Goal: Navigation & Orientation: Understand site structure

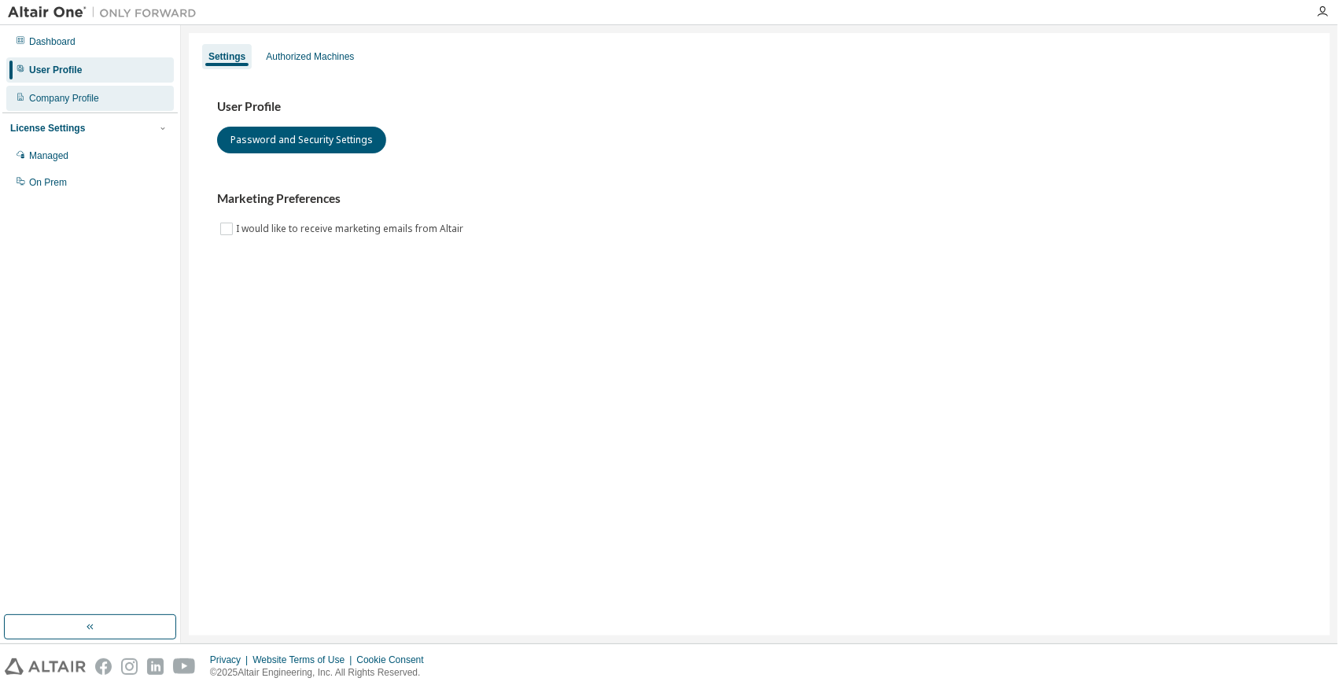
click at [82, 98] on div "Company Profile" at bounding box center [64, 98] width 70 height 13
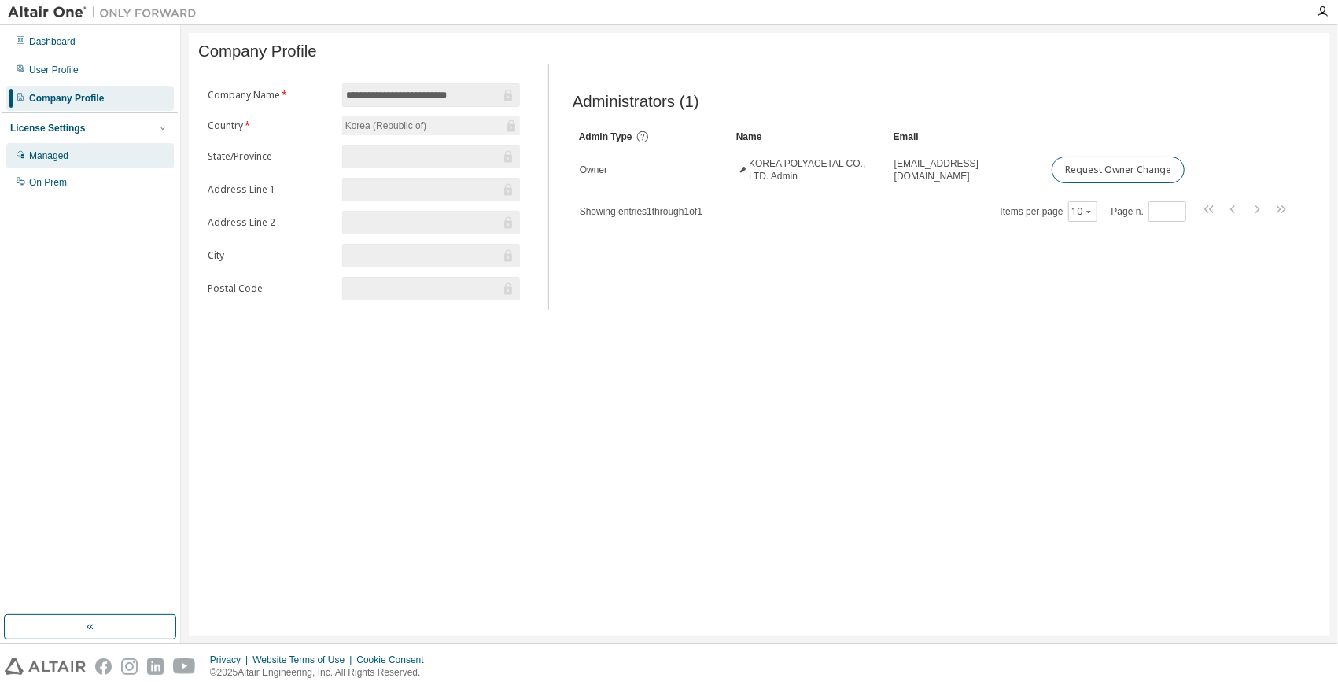
click at [61, 151] on div "Managed" at bounding box center [48, 155] width 39 height 13
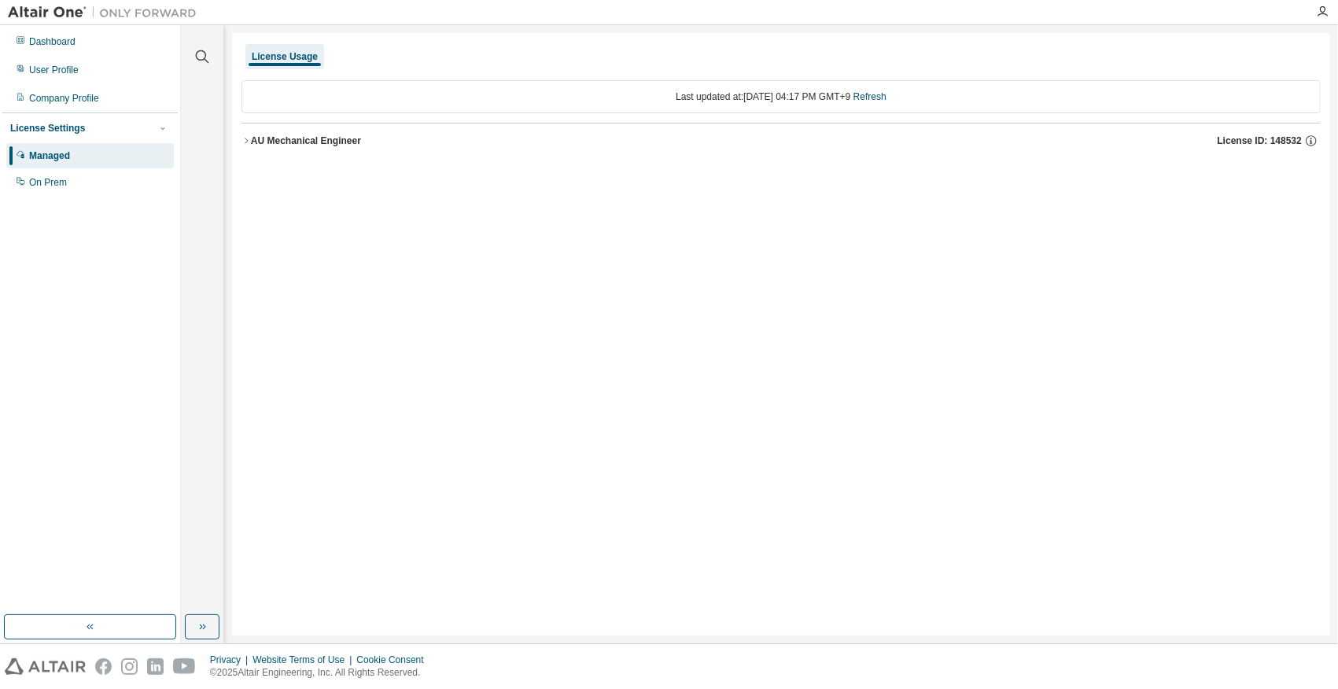
click at [247, 141] on icon "button" at bounding box center [246, 141] width 3 height 6
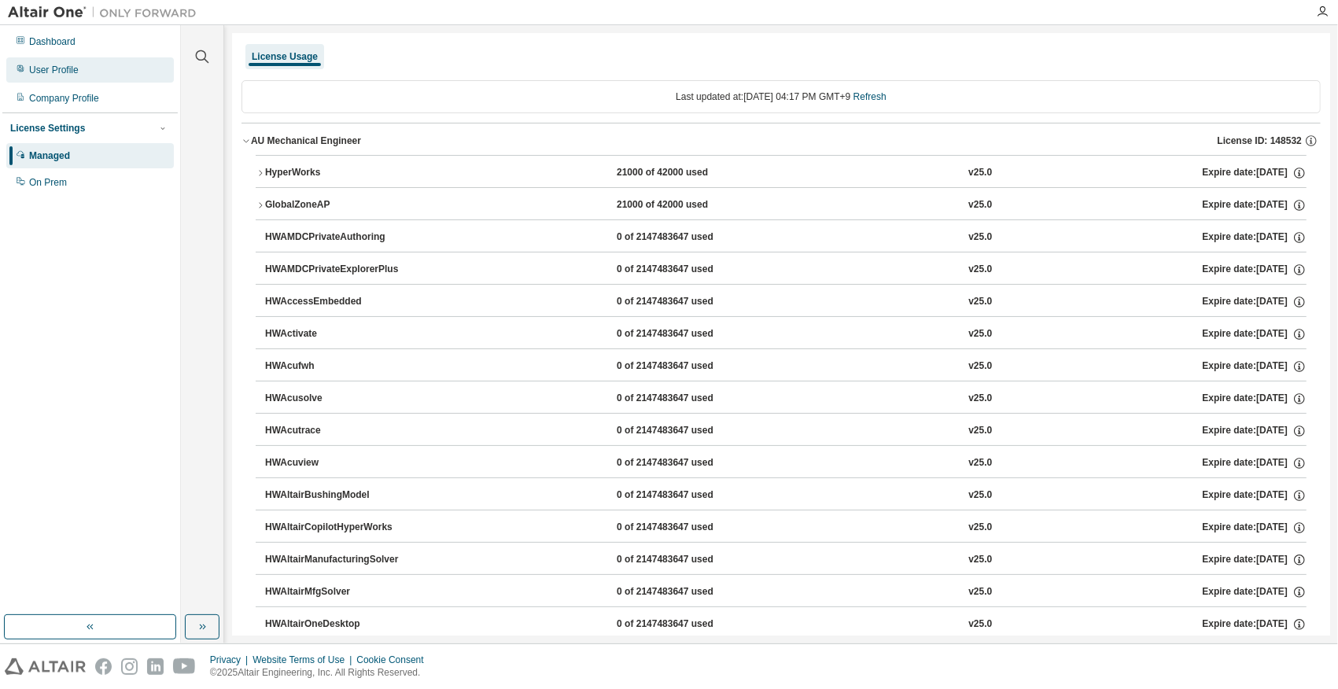
click at [72, 72] on div "User Profile" at bounding box center [54, 70] width 50 height 13
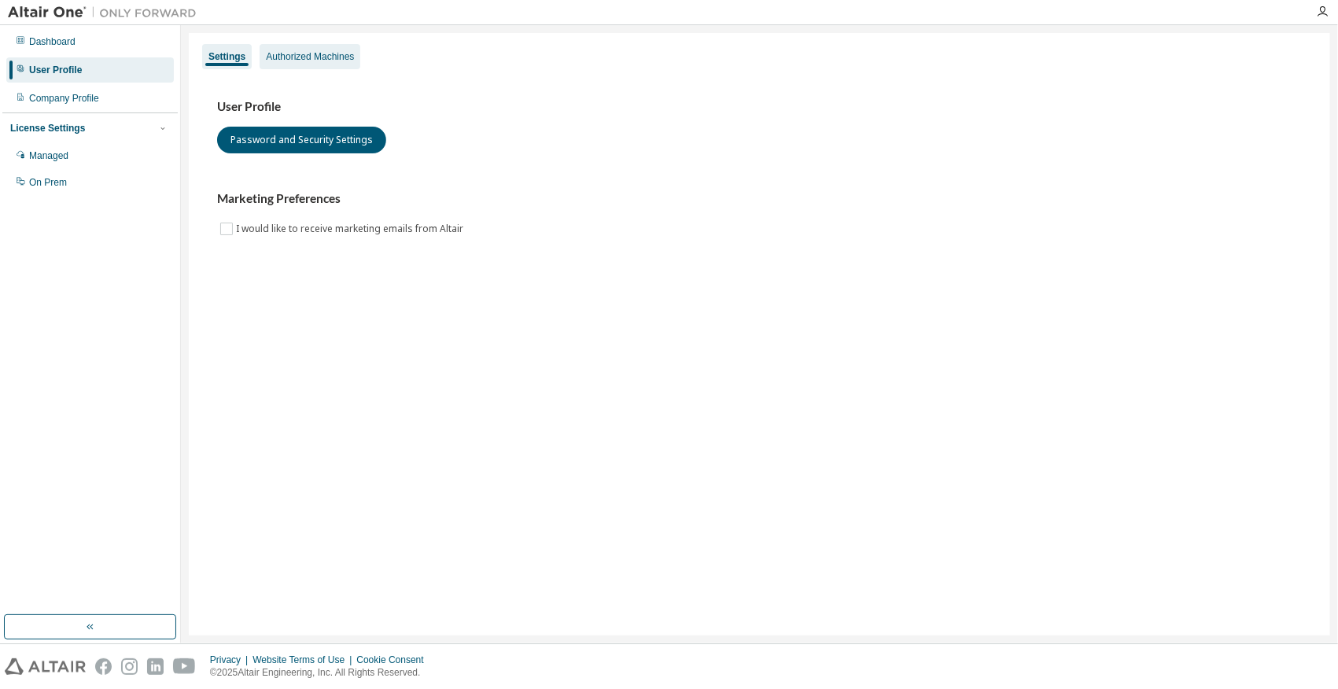
click at [293, 50] on div "Authorized Machines" at bounding box center [310, 56] width 101 height 25
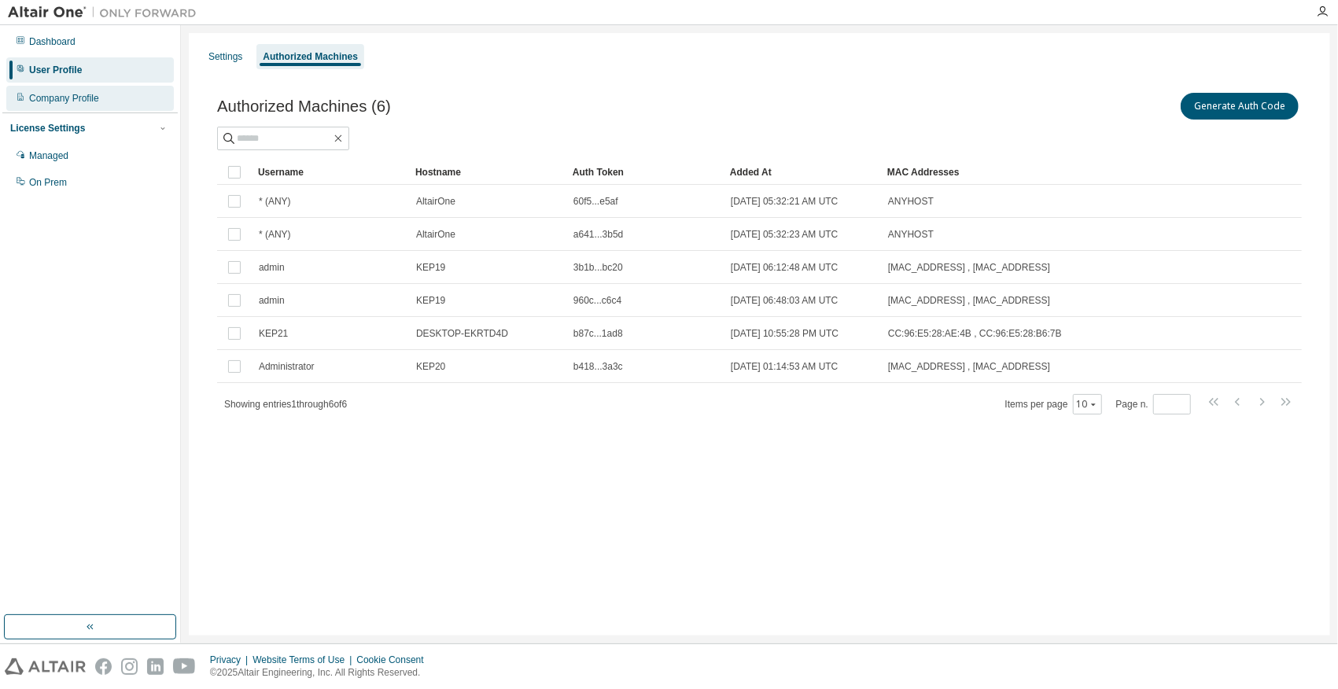
click at [135, 92] on div "Company Profile" at bounding box center [90, 98] width 168 height 25
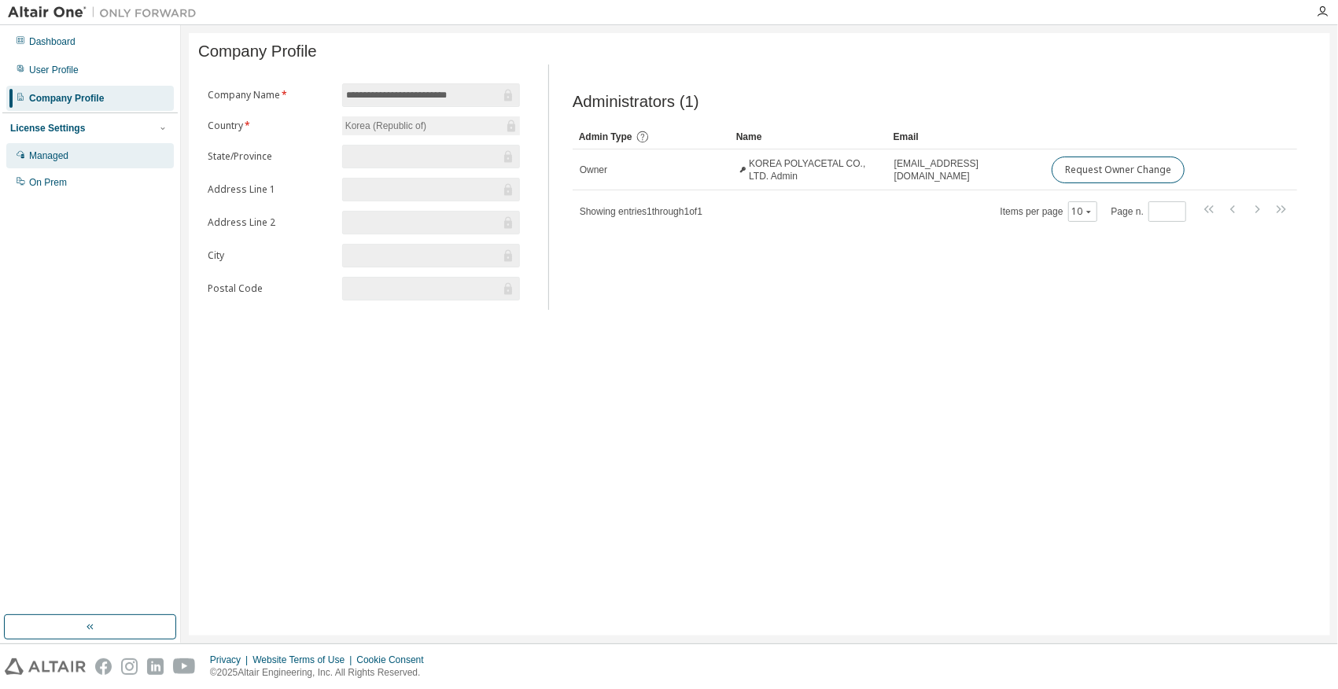
click at [96, 153] on div "Managed" at bounding box center [90, 155] width 168 height 25
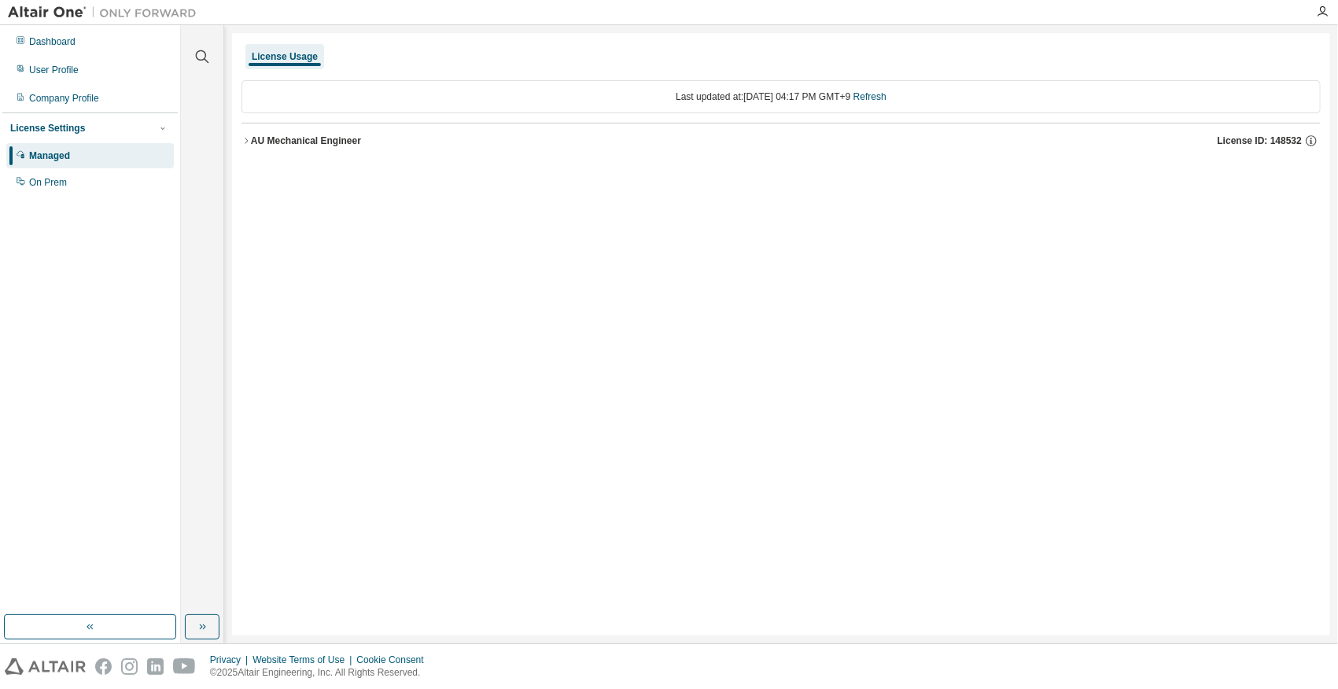
click at [96, 131] on div "License Settings" at bounding box center [90, 128] width 160 height 14
click at [84, 131] on div "License Settings" at bounding box center [90, 128] width 160 height 14
click at [47, 182] on div "On Prem" at bounding box center [48, 182] width 38 height 13
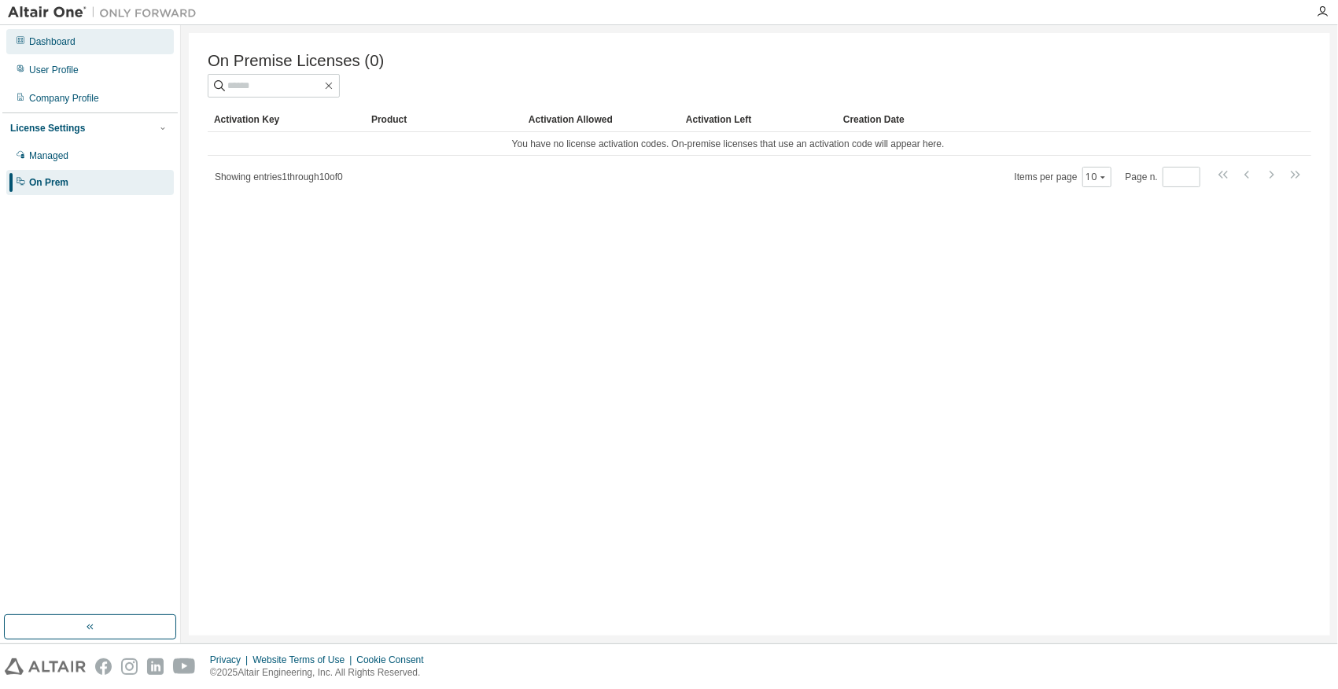
click at [56, 38] on div "Dashboard" at bounding box center [52, 41] width 46 height 13
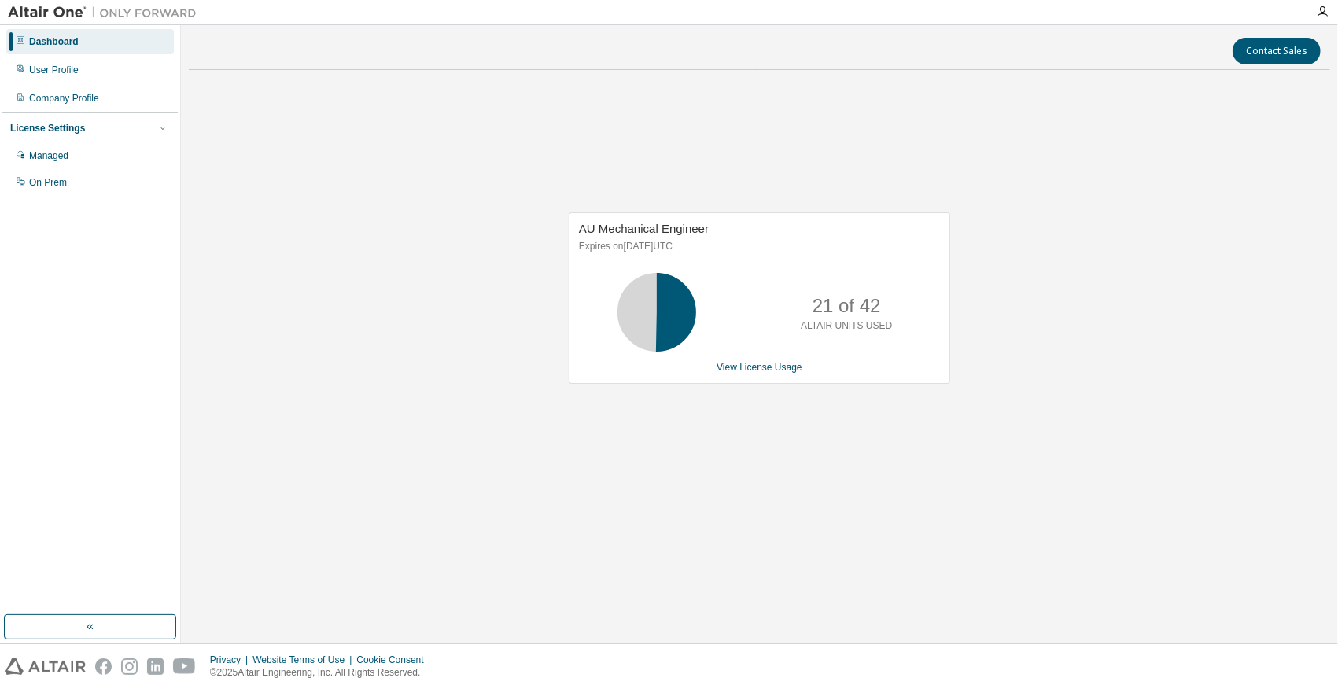
click at [75, 13] on img at bounding box center [106, 13] width 197 height 16
click at [1324, 13] on icon "button" at bounding box center [1322, 12] width 13 height 13
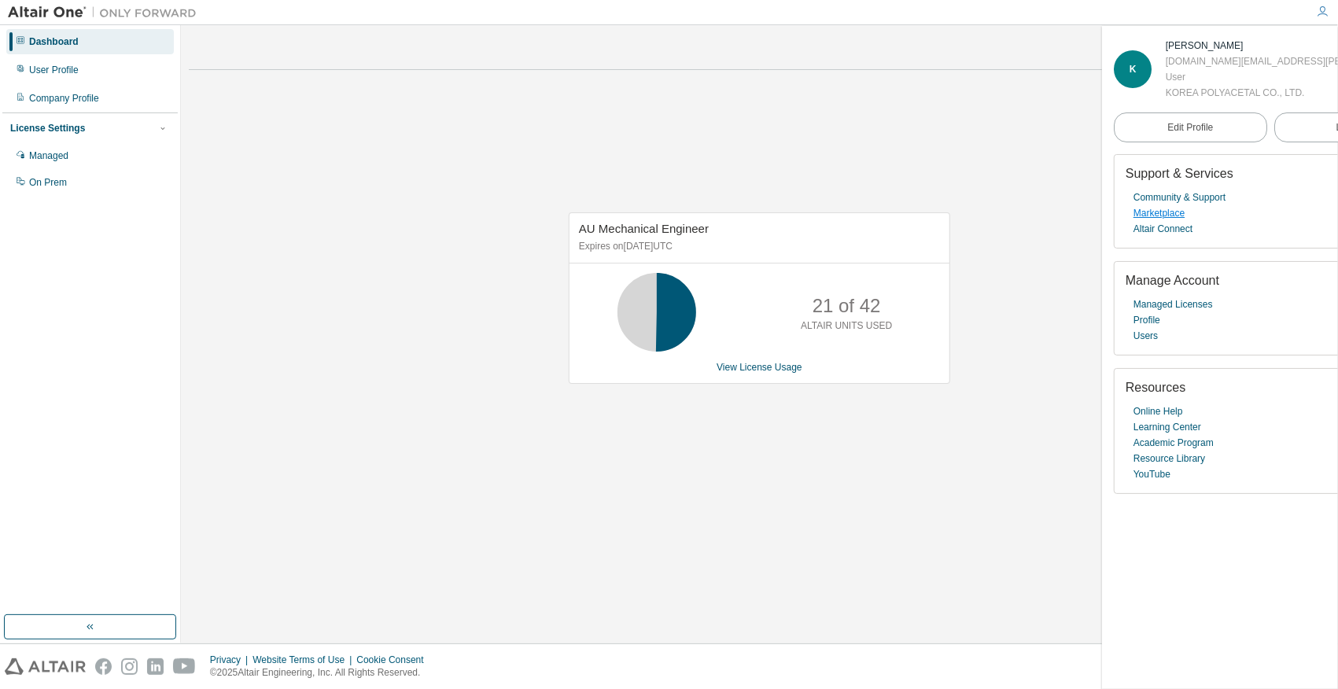
click at [1175, 209] on link "Marketplace" at bounding box center [1158, 213] width 51 height 16
